Goal: Information Seeking & Learning: Learn about a topic

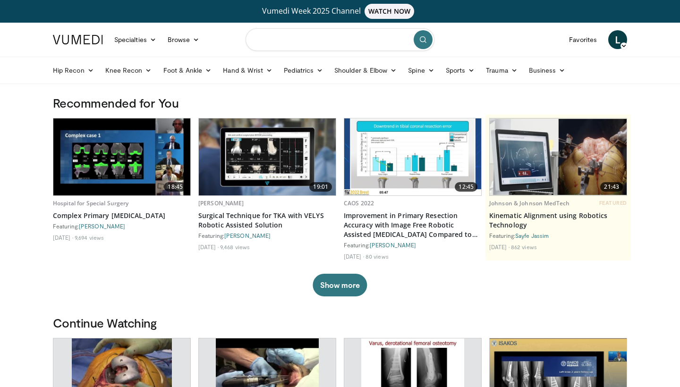
click at [291, 33] on input "Search topics, interventions" at bounding box center [340, 39] width 189 height 23
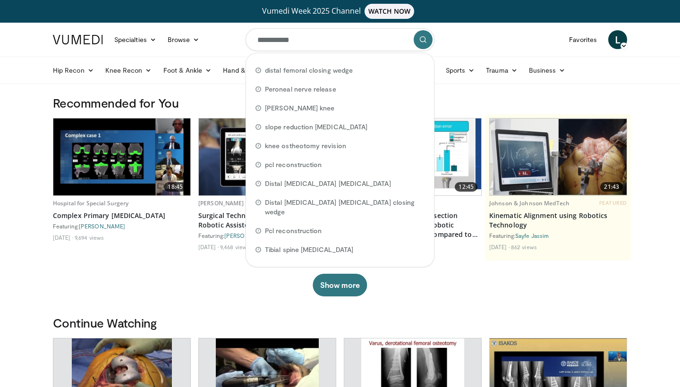
type input "**********"
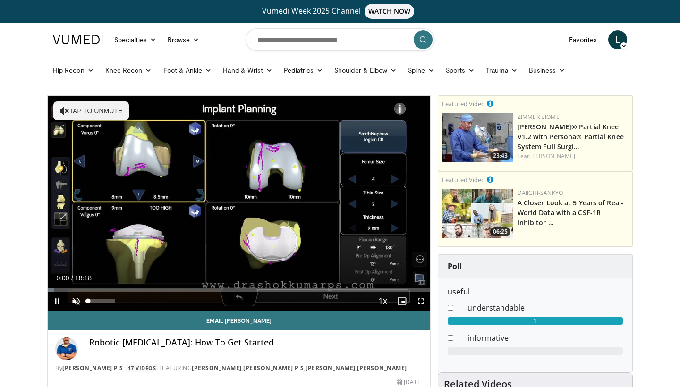
click at [76, 303] on span "Video Player" at bounding box center [76, 301] width 19 height 19
click at [427, 298] on span "Video Player" at bounding box center [420, 301] width 19 height 19
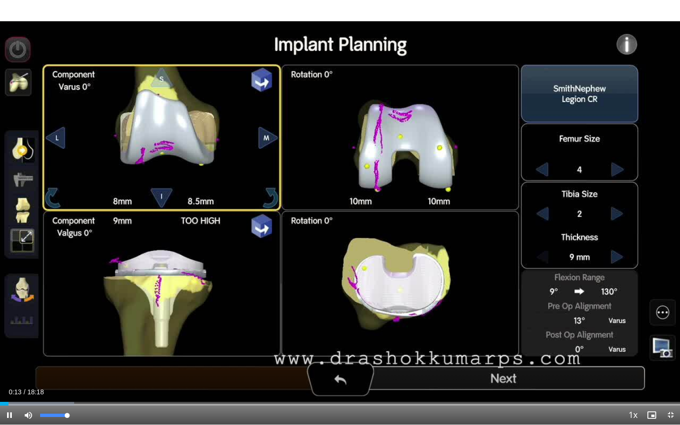
click at [28, 387] on span "Video Player" at bounding box center [28, 415] width 19 height 19
click at [29, 387] on span "Video Player" at bounding box center [28, 415] width 19 height 19
click at [36, 387] on div "Loaded : 10.93% 00:16 00:58" at bounding box center [340, 401] width 680 height 9
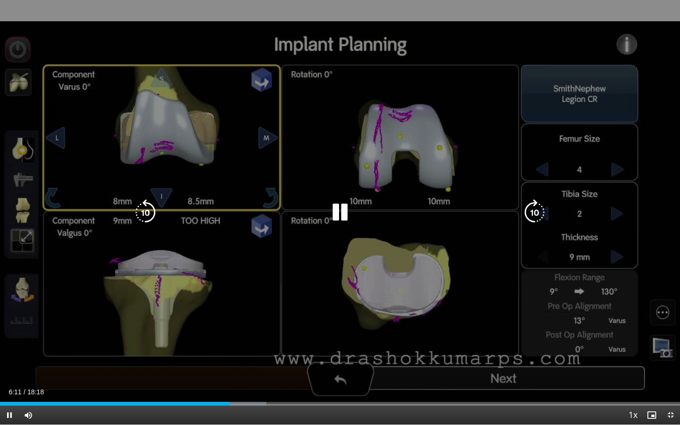
click at [336, 216] on icon "Video Player" at bounding box center [340, 212] width 26 height 26
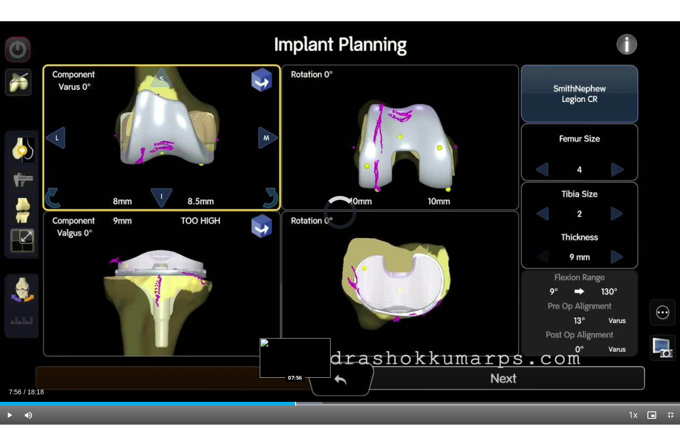
click at [295, 387] on div "Progress Bar" at bounding box center [295, 404] width 1 height 4
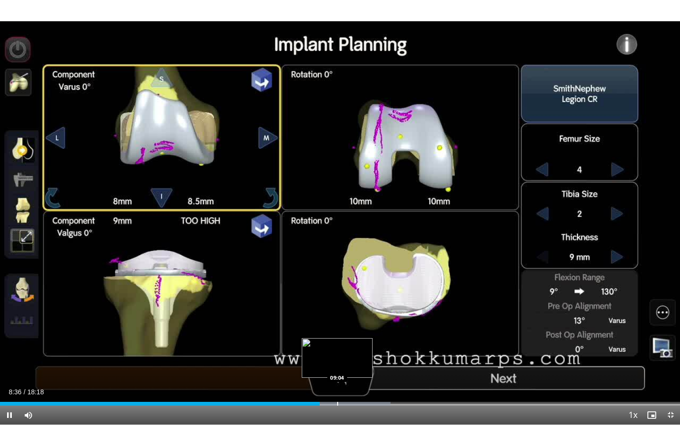
click at [338, 387] on div "Progress Bar" at bounding box center [337, 404] width 1 height 4
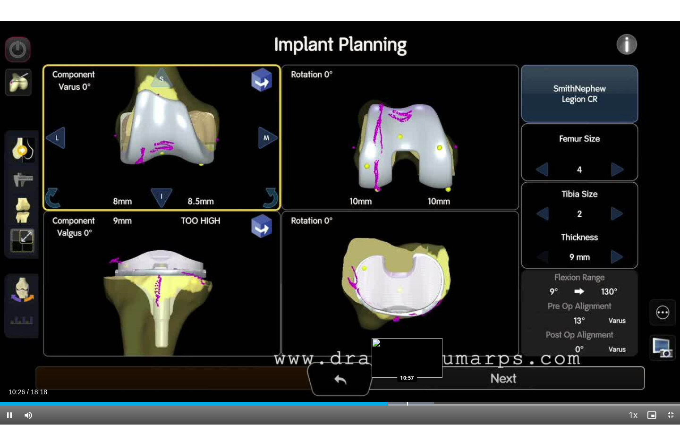
click at [407, 387] on div "Progress Bar" at bounding box center [407, 404] width 1 height 4
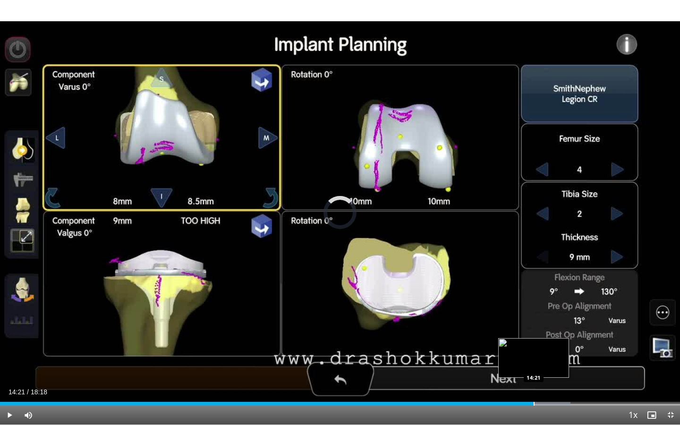
click at [534, 387] on div "Loaded : 83.86% 13:48 14:21" at bounding box center [340, 401] width 680 height 9
click at [556, 387] on div "Loaded : 89.33% 14:26 14:56" at bounding box center [340, 401] width 680 height 9
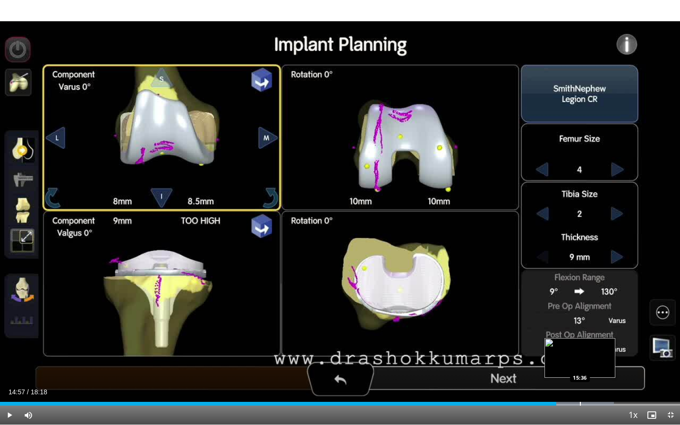
click at [580, 387] on div "Progress Bar" at bounding box center [580, 404] width 1 height 4
click at [593, 387] on div "Loaded : 92.98% 15:57 15:57" at bounding box center [340, 401] width 680 height 9
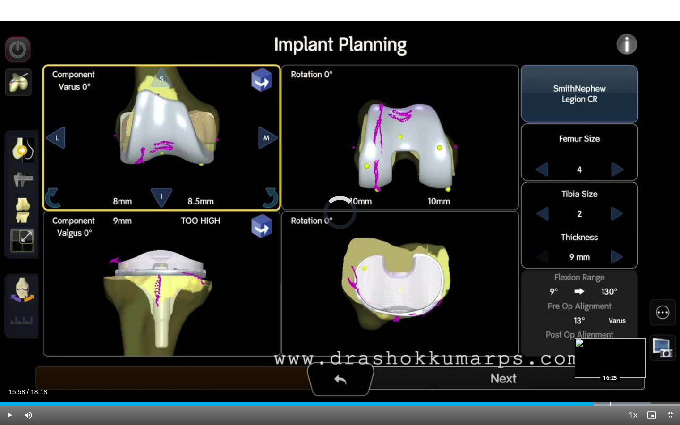
click at [610, 387] on div "Progress Bar" at bounding box center [610, 404] width 1 height 4
click at [641, 387] on div "Loaded : 97.79% 16:29 17:14" at bounding box center [340, 401] width 680 height 9
click at [673, 387] on span "Video Player" at bounding box center [670, 415] width 19 height 19
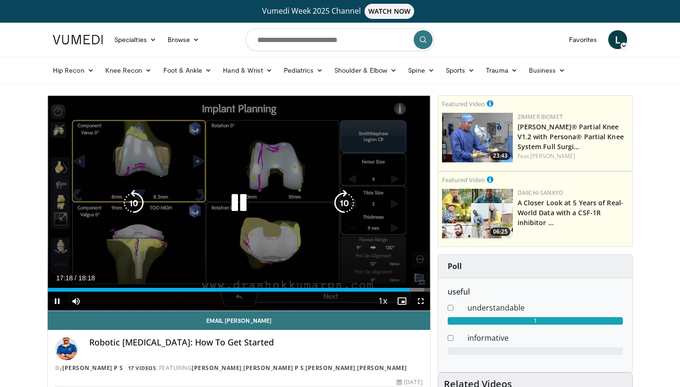
click at [244, 205] on icon "Video Player" at bounding box center [239, 203] width 26 height 26
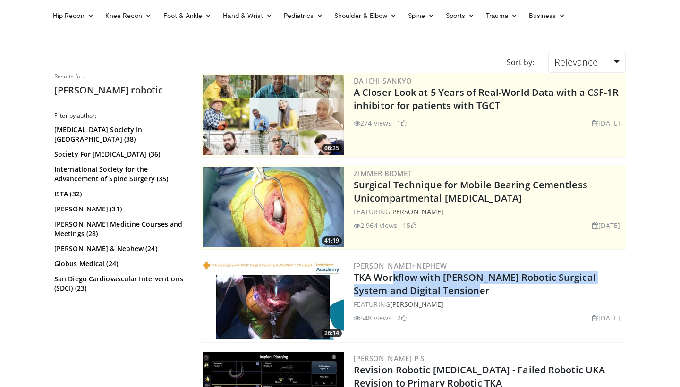
scroll to position [73, 0]
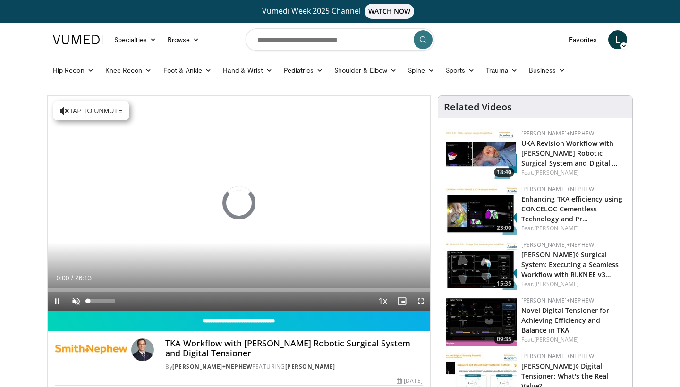
click at [78, 301] on span "Video Player" at bounding box center [76, 301] width 19 height 19
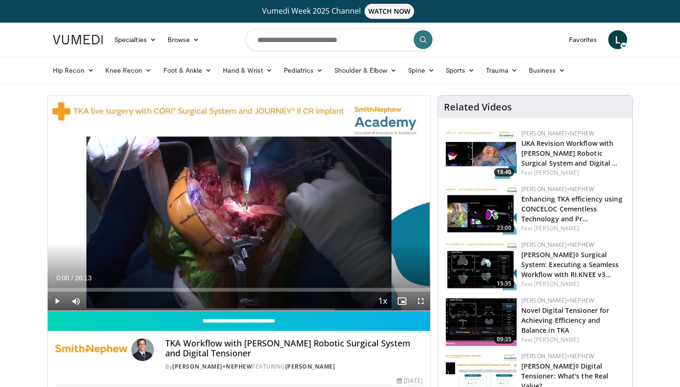
click at [59, 300] on span "Video Player" at bounding box center [57, 301] width 19 height 19
click at [85, 292] on span "Video Player" at bounding box center [76, 301] width 19 height 19
click at [80, 300] on span "Video Player" at bounding box center [76, 301] width 19 height 19
click at [80, 291] on div "Progress Bar" at bounding box center [80, 290] width 1 height 4
click at [422, 302] on span "Video Player" at bounding box center [420, 301] width 19 height 19
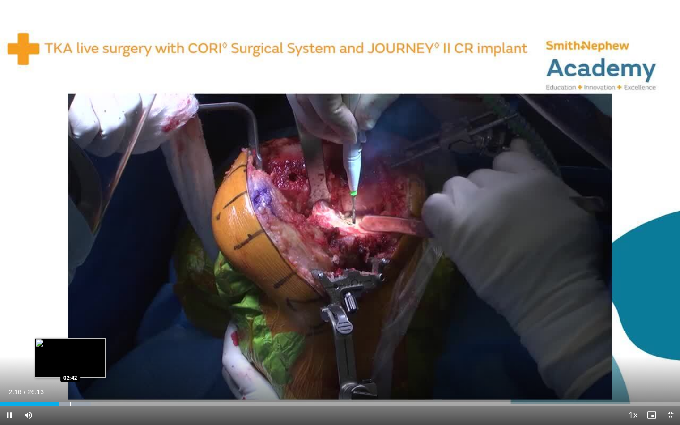
click at [70, 387] on div "Progress Bar" at bounding box center [70, 404] width 1 height 4
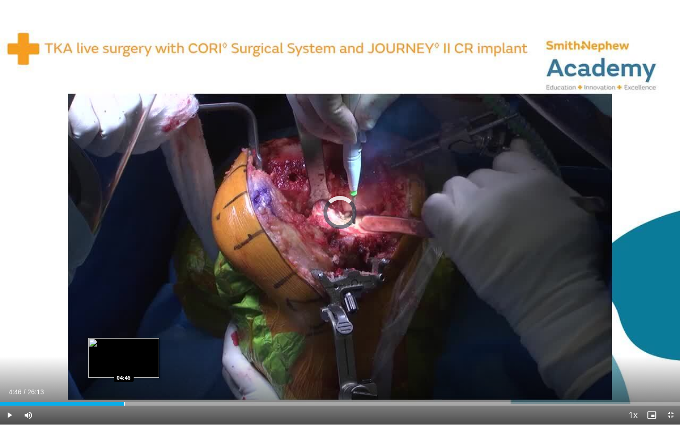
click at [124, 387] on div "Progress Bar" at bounding box center [124, 404] width 1 height 4
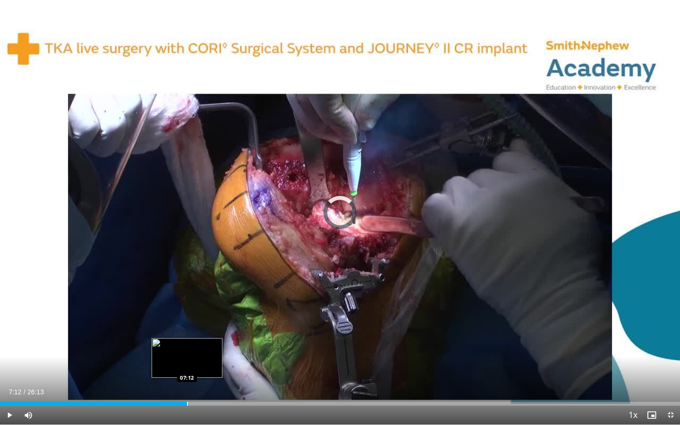
click at [187, 387] on div "Progress Bar" at bounding box center [187, 404] width 1 height 4
click at [154, 387] on div "Progress Bar" at bounding box center [154, 404] width 1 height 4
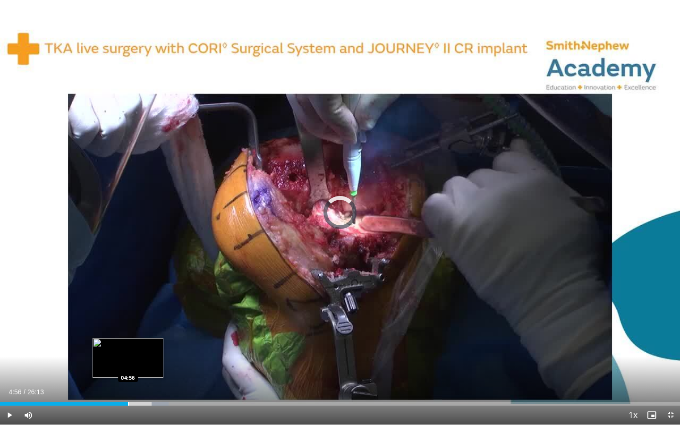
click at [128, 387] on div "Progress Bar" at bounding box center [128, 404] width 1 height 4
click at [147, 387] on div "Progress Bar" at bounding box center [147, 404] width 1 height 4
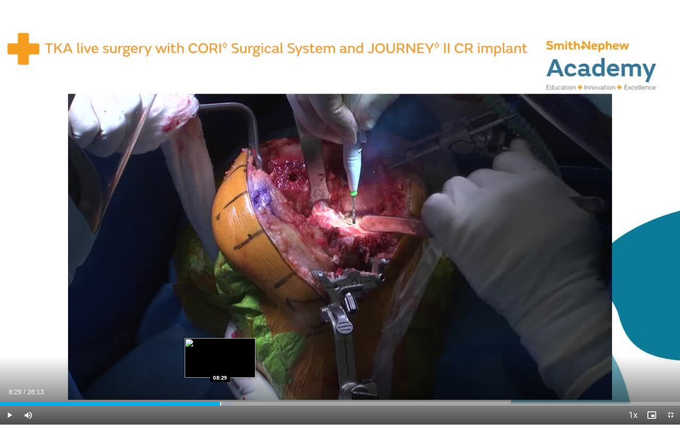
click at [220, 387] on div "Loaded : 34.35% 07:55 08:29" at bounding box center [340, 401] width 680 height 9
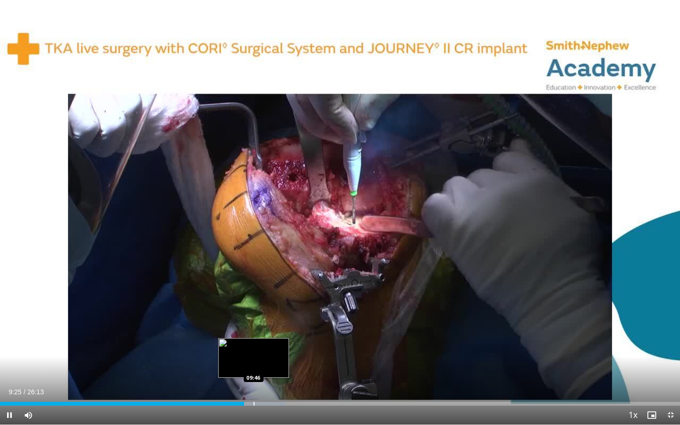
click at [254, 387] on div "Progress Bar" at bounding box center [254, 404] width 1 height 4
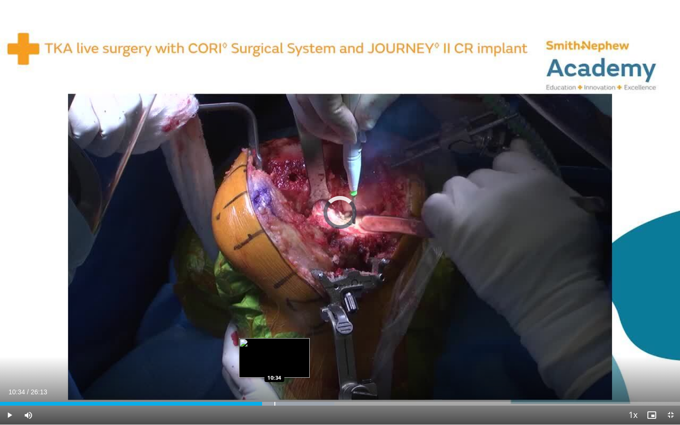
click at [274, 387] on div "Progress Bar" at bounding box center [274, 404] width 1 height 4
click at [291, 387] on div "Progress Bar" at bounding box center [291, 404] width 1 height 4
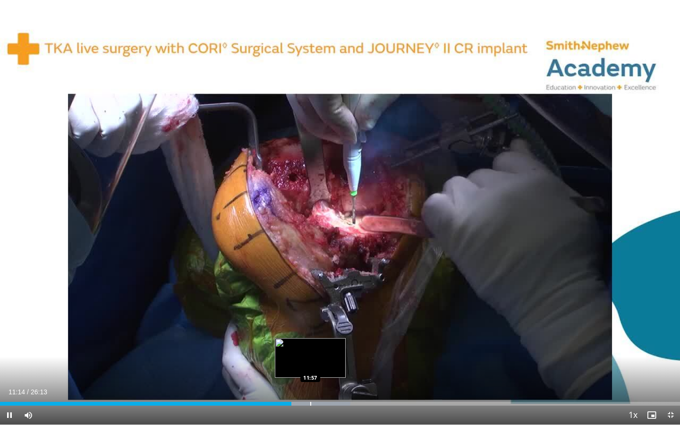
click at [311, 387] on div "Loaded : 51.53% 11:14 11:57" at bounding box center [340, 401] width 680 height 9
click at [342, 387] on div "Progress Bar" at bounding box center [342, 404] width 1 height 4
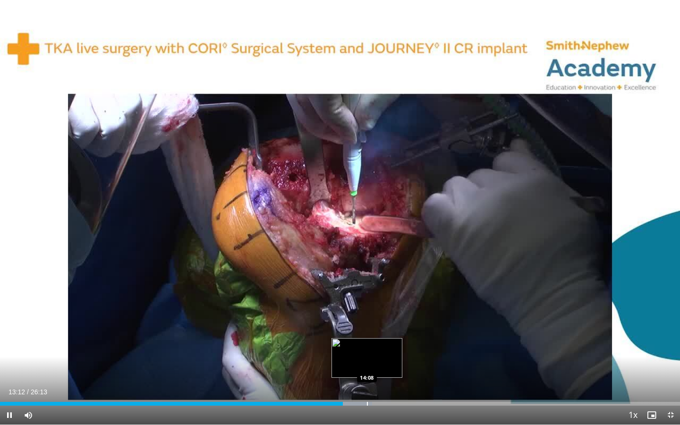
click at [367, 387] on div "Loaded : 54.72% 13:12 14:08" at bounding box center [340, 401] width 680 height 9
click at [356, 387] on div "Progress Bar" at bounding box center [356, 404] width 1 height 4
click at [376, 387] on div "Progress Bar" at bounding box center [376, 404] width 1 height 4
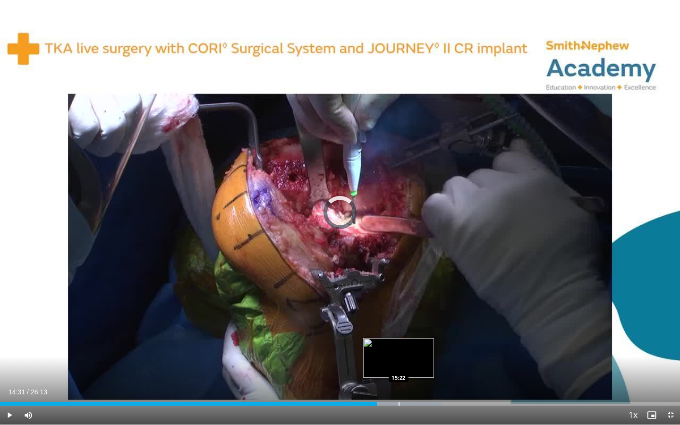
click at [398, 387] on div "Progress Bar" at bounding box center [401, 404] width 80 height 4
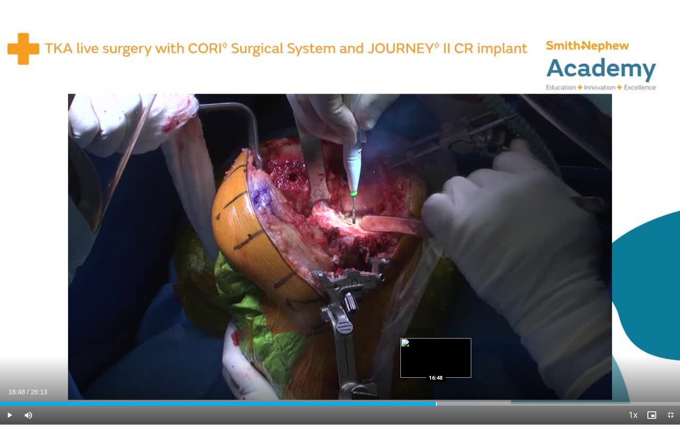
click at [436, 387] on div "Loaded : 70.62% 16:48 16:48" at bounding box center [340, 404] width 680 height 4
click at [436, 387] on div "Progress Bar" at bounding box center [436, 404] width 1 height 4
click at [452, 387] on div "Progress Bar" at bounding box center [452, 404] width 1 height 4
click at [438, 387] on div "Progress Bar" at bounding box center [438, 404] width 1 height 4
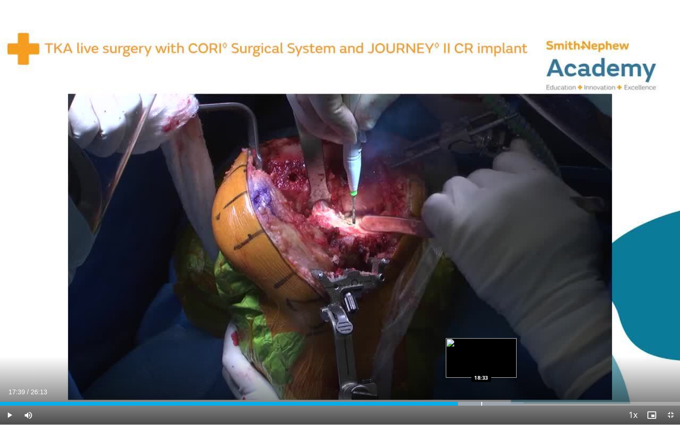
click at [481, 387] on div "Progress Bar" at bounding box center [481, 404] width 1 height 4
click at [505, 387] on div "Progress Bar" at bounding box center [505, 404] width 1 height 4
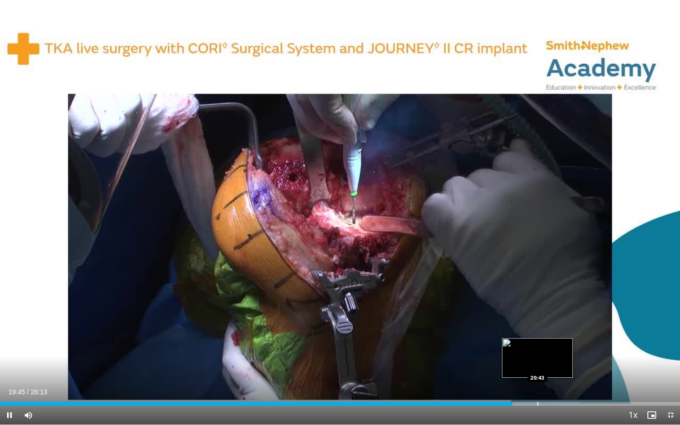
click at [539, 387] on div "Loaded : 85.26% 19:45 20:43" at bounding box center [340, 401] width 680 height 9
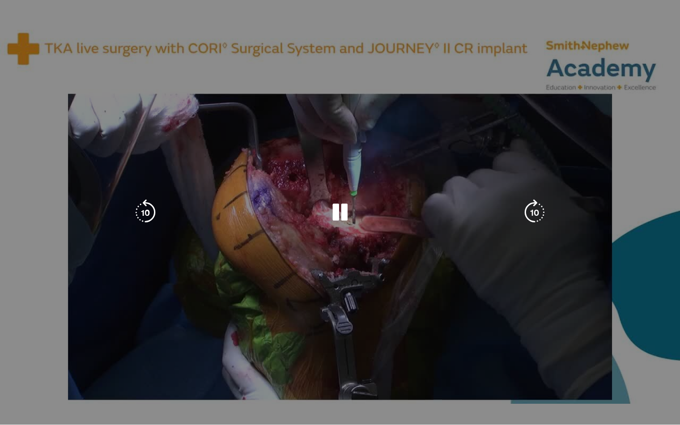
click at [575, 387] on video-js "**********" at bounding box center [340, 212] width 680 height 425
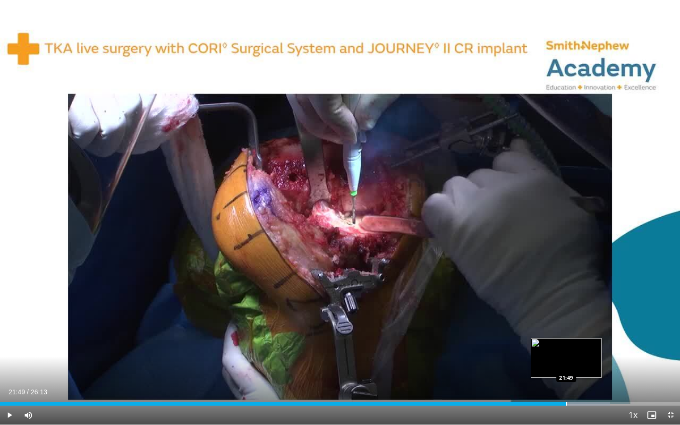
click at [566, 387] on div "Loaded : 89.71% 20:50 21:49" at bounding box center [340, 404] width 680 height 4
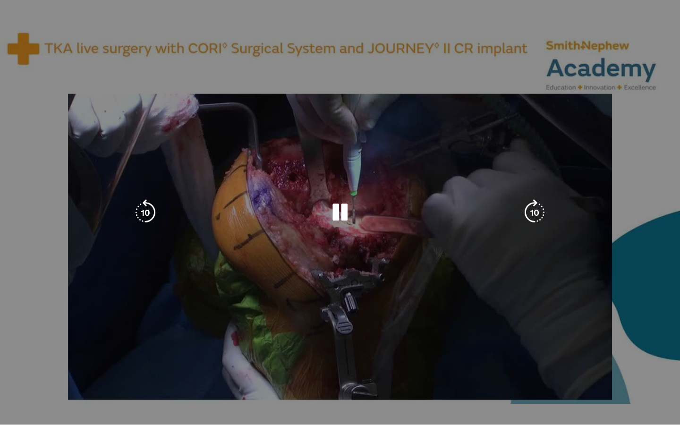
click at [597, 387] on div "Loaded : 91.62% 21:51 22:59" at bounding box center [340, 420] width 680 height 9
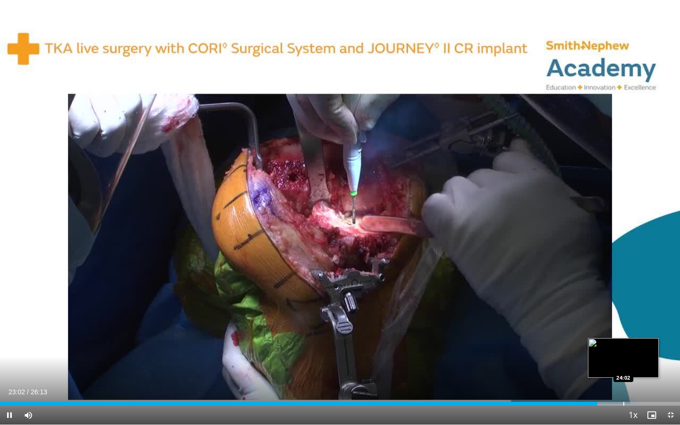
click at [624, 387] on div "Loaded : 94.17% 23:02 24:02" at bounding box center [340, 401] width 680 height 9
click at [642, 387] on div "Loaded : 95.55% 24:02 24:44" at bounding box center [340, 401] width 680 height 9
click at [653, 387] on div "Progress Bar" at bounding box center [653, 404] width 1 height 4
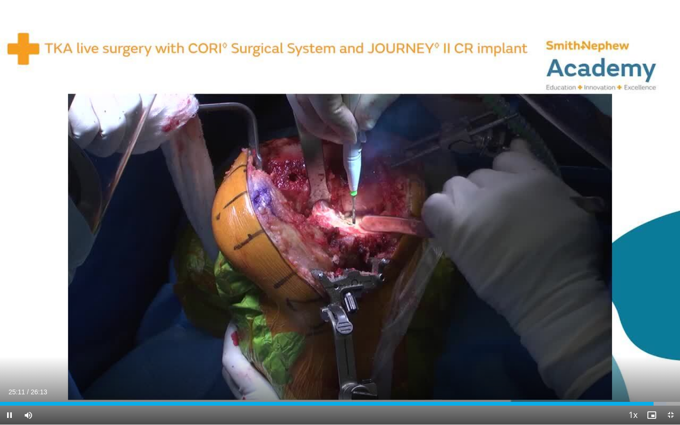
click at [668, 387] on span "Video Player" at bounding box center [670, 415] width 19 height 19
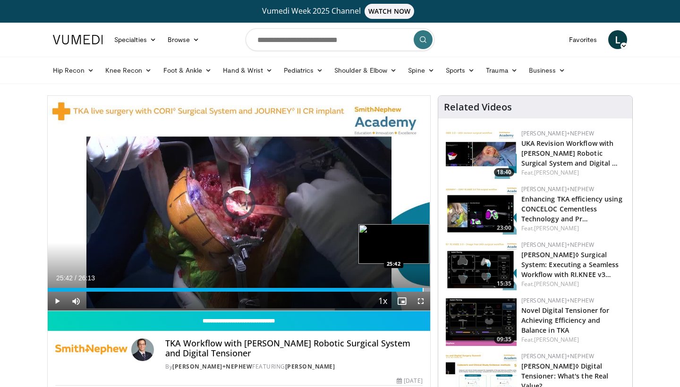
click at [423, 289] on div "Progress Bar" at bounding box center [423, 290] width 1 height 4
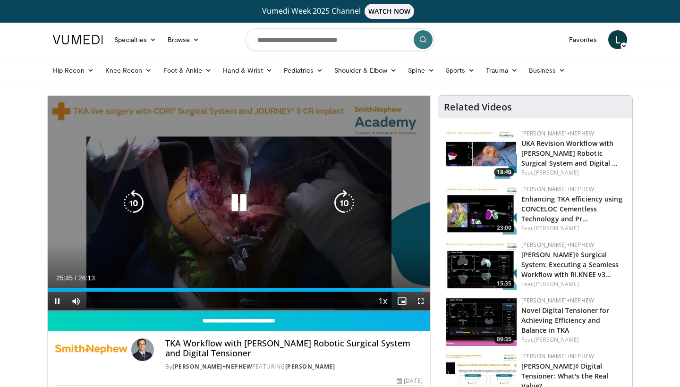
click at [244, 204] on icon "Video Player" at bounding box center [239, 203] width 26 height 26
